Goal: Transaction & Acquisition: Purchase product/service

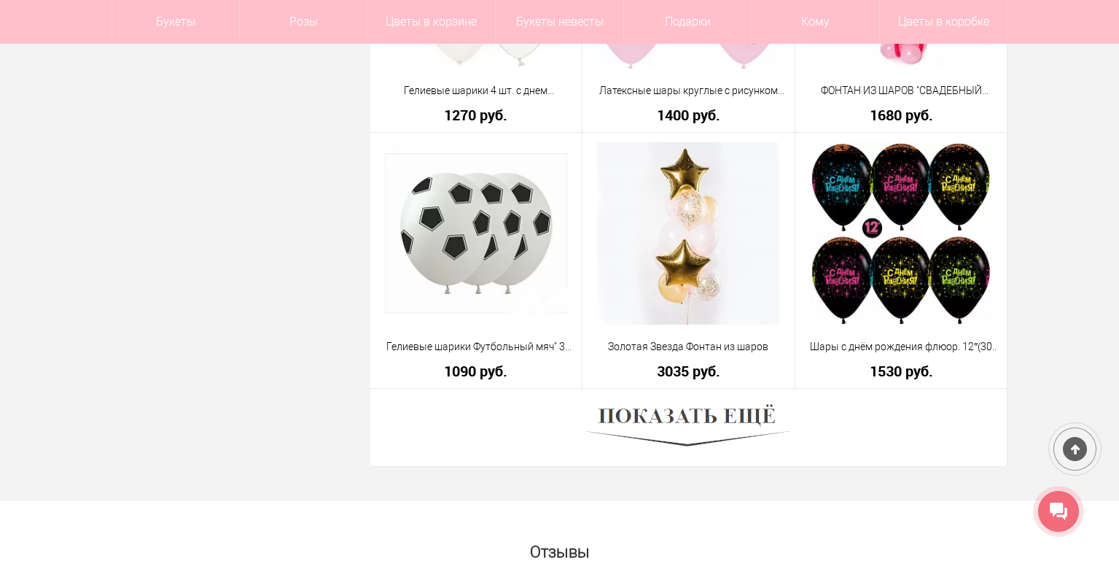
scroll to position [4374, 0]
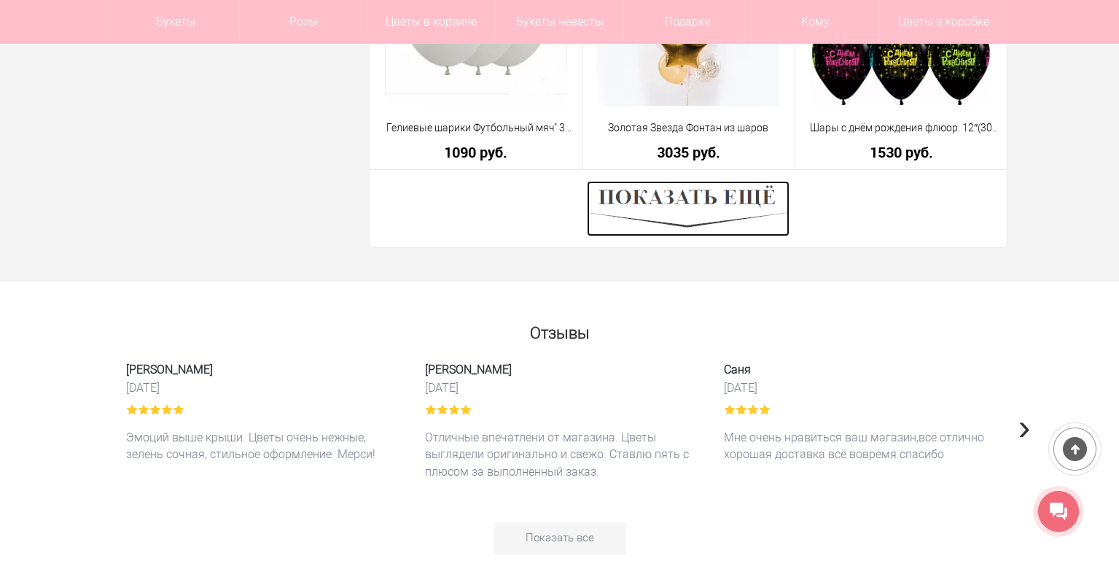
click at [697, 203] on img at bounding box center [688, 208] width 203 height 55
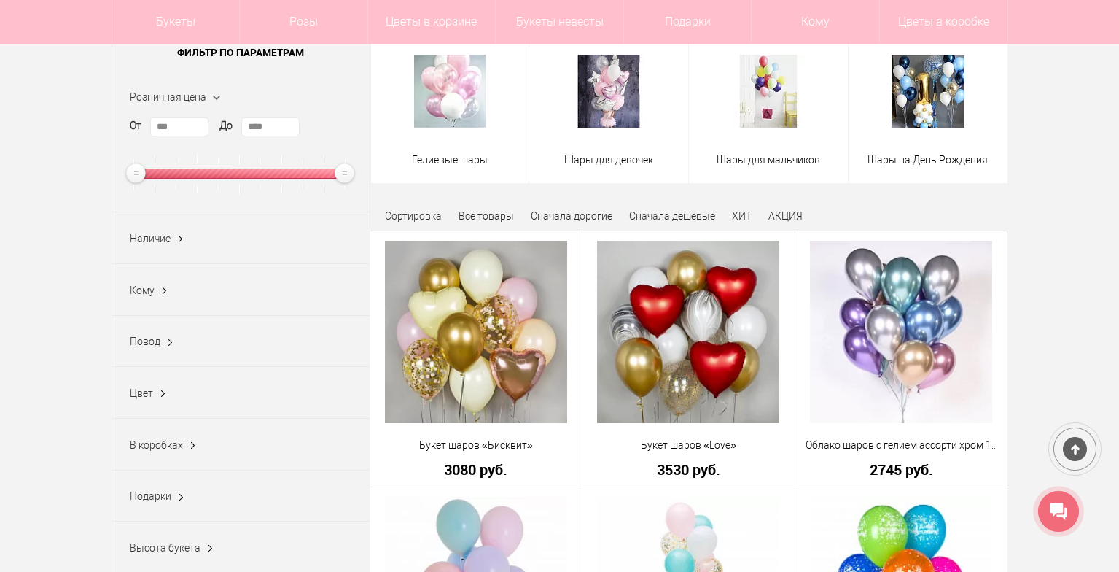
scroll to position [0, 0]
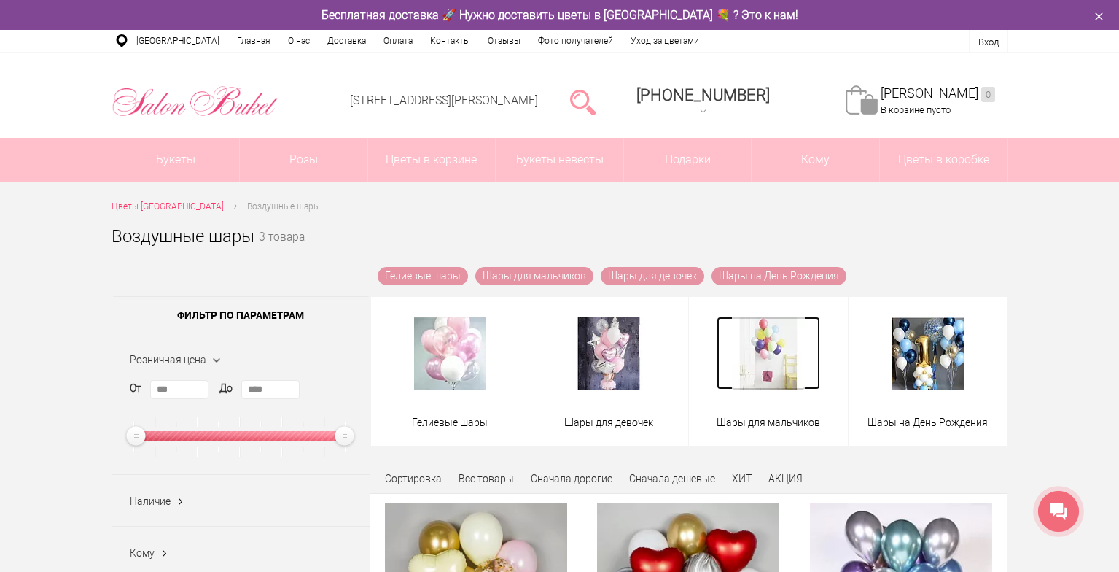
click at [768, 349] on img at bounding box center [768, 353] width 73 height 73
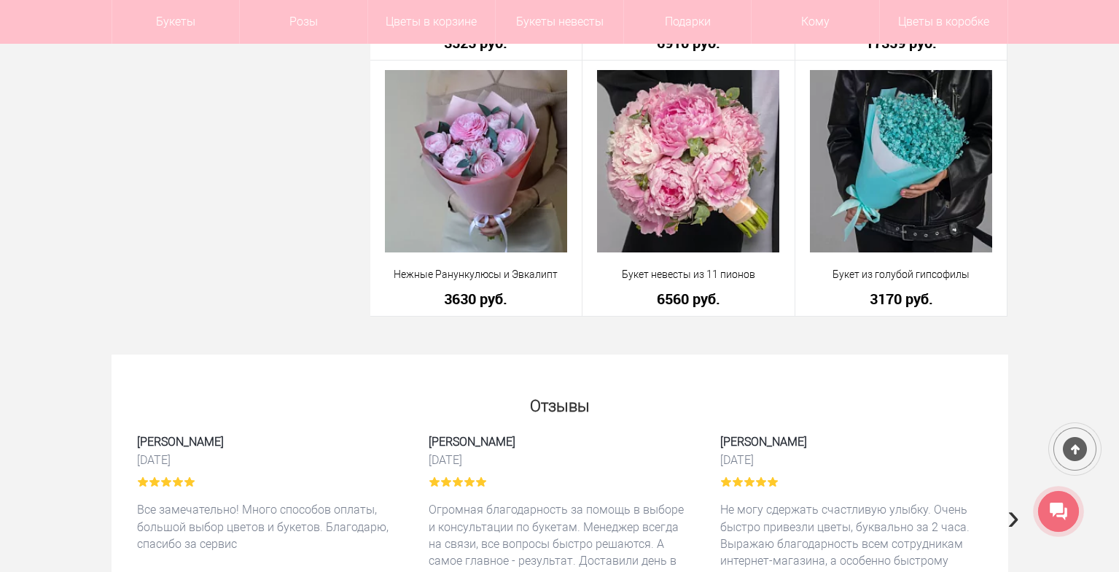
scroll to position [3645, 0]
